Goal: Information Seeking & Learning: Understand process/instructions

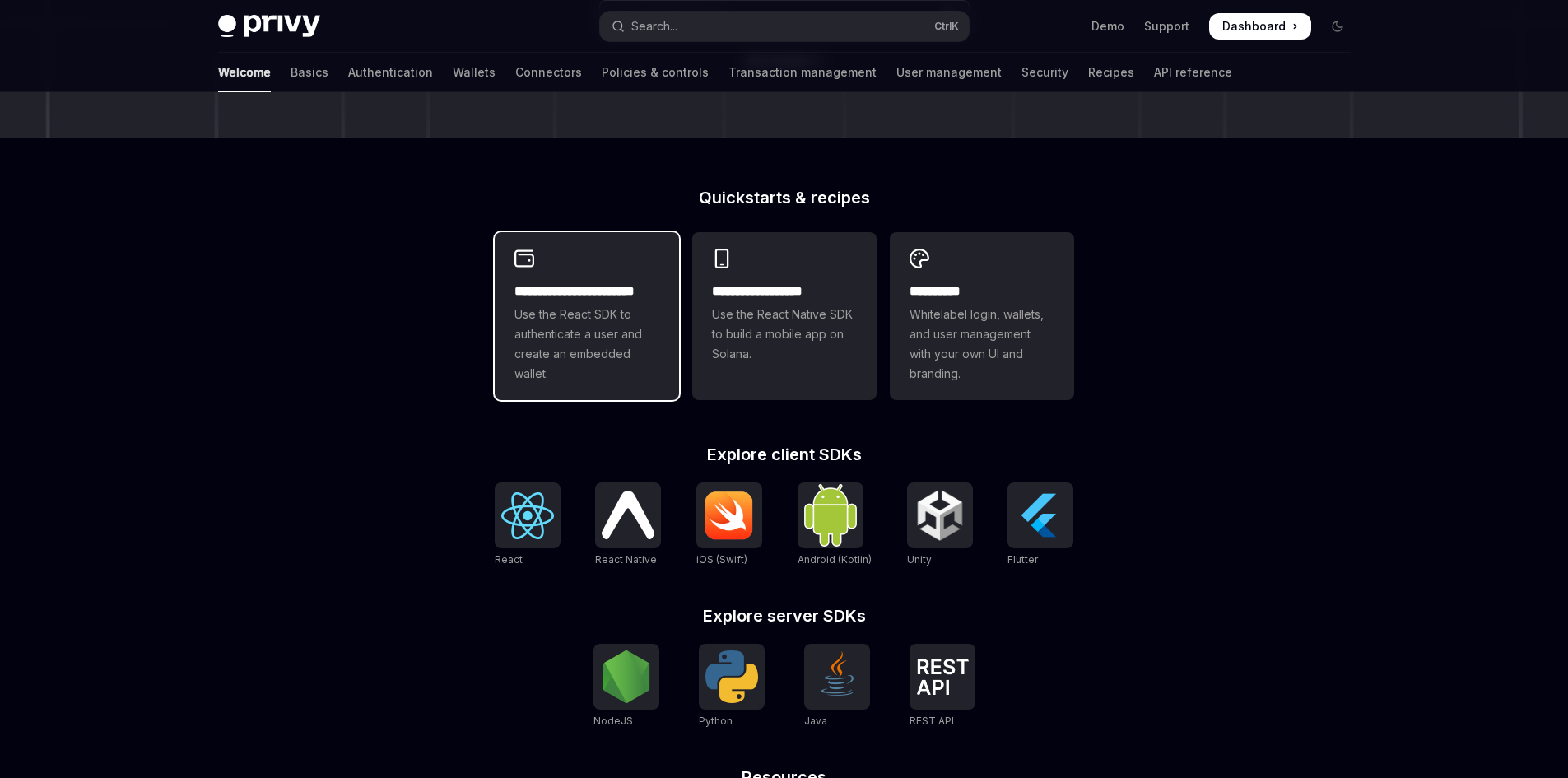
click at [595, 353] on span "Use the React SDK to authenticate a user and create an embedded wallet." at bounding box center [586, 344] width 145 height 79
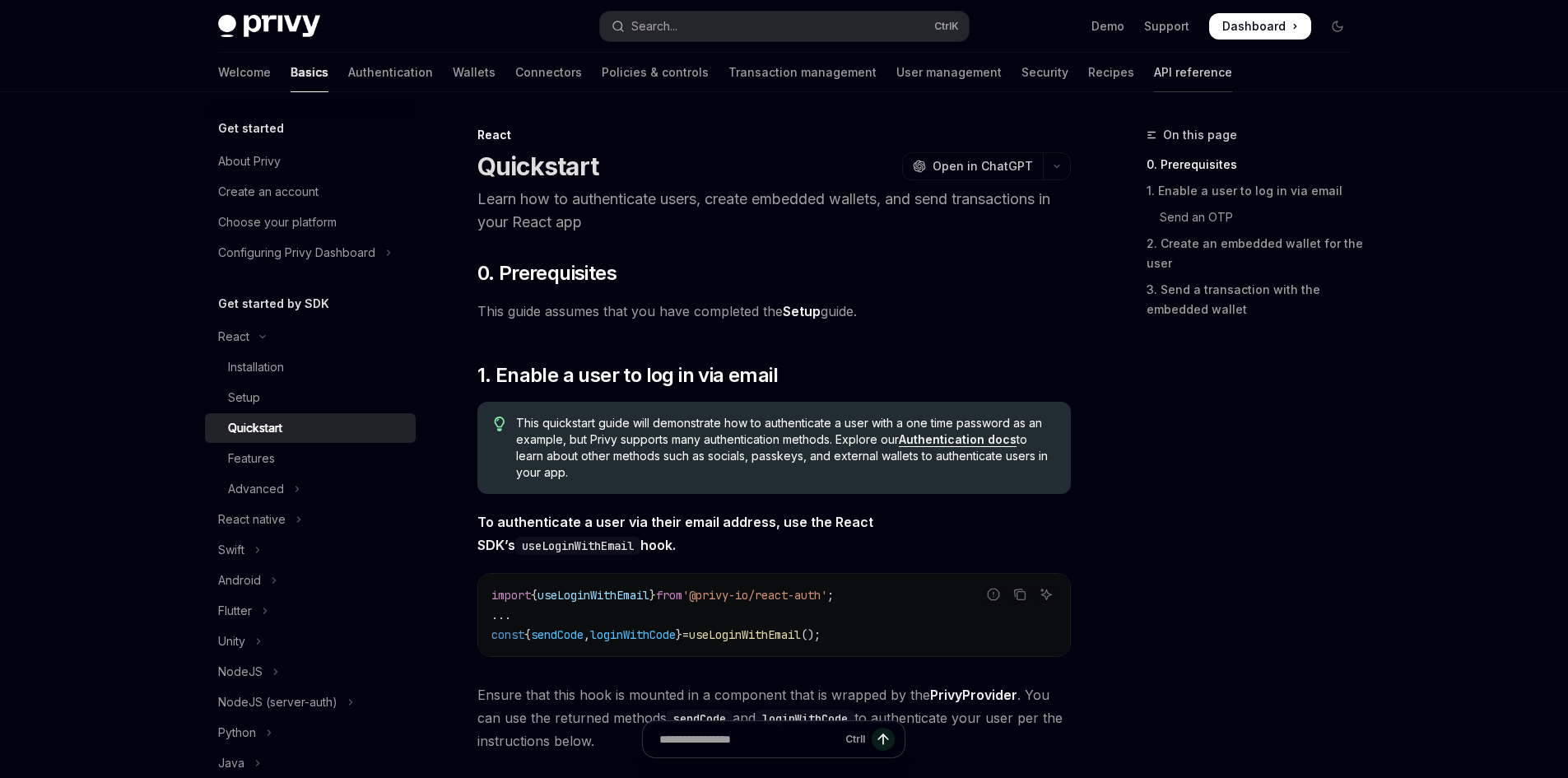
click at [1154, 70] on link "API reference" at bounding box center [1193, 72] width 78 height 39
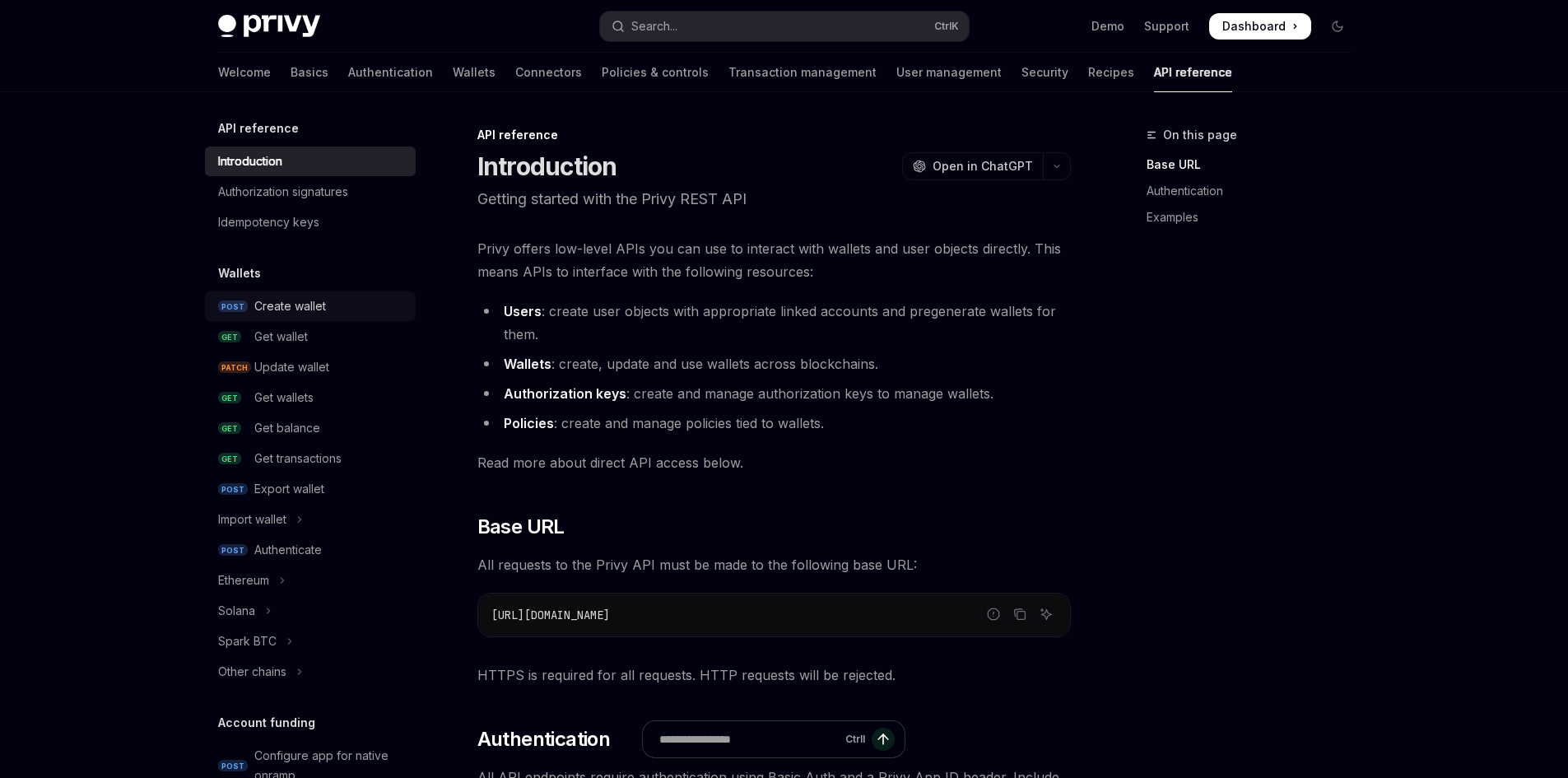
click at [292, 317] on link "POST Create wallet" at bounding box center [310, 305] width 211 height 29
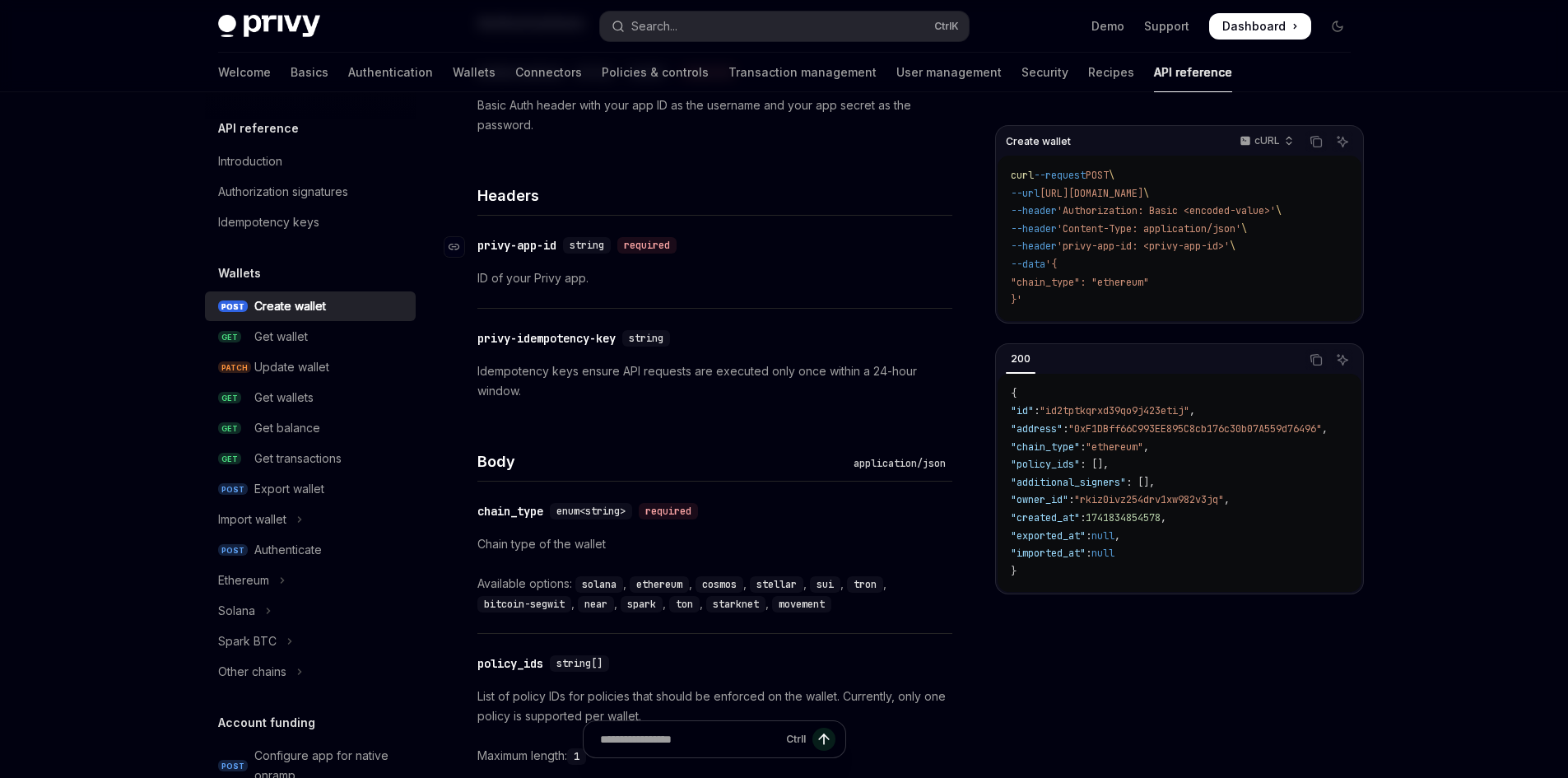
scroll to position [412, 0]
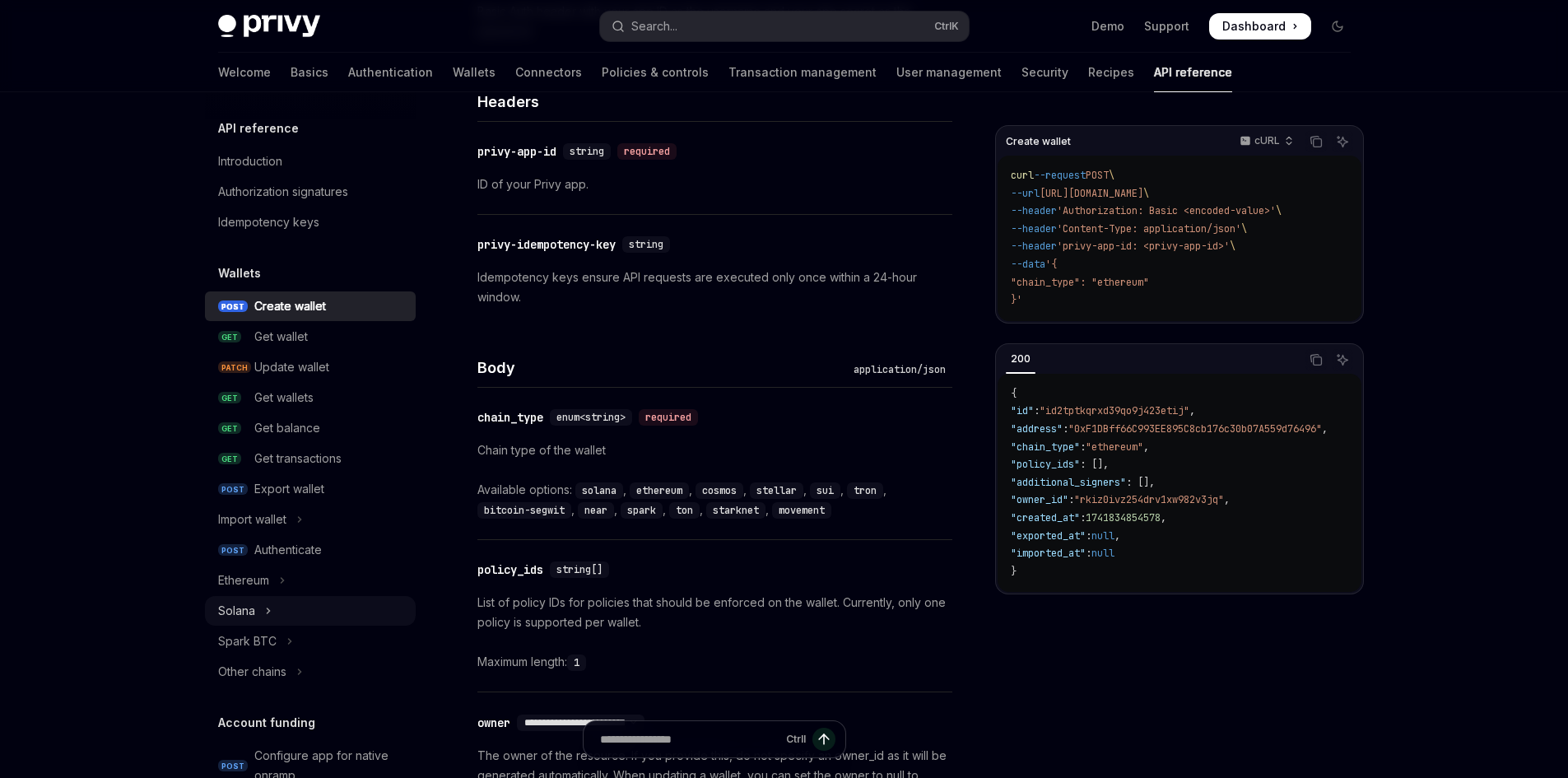
click at [253, 610] on div "Solana" at bounding box center [237, 611] width 37 height 20
type textarea "*"
